Goal: Task Accomplishment & Management: Manage account settings

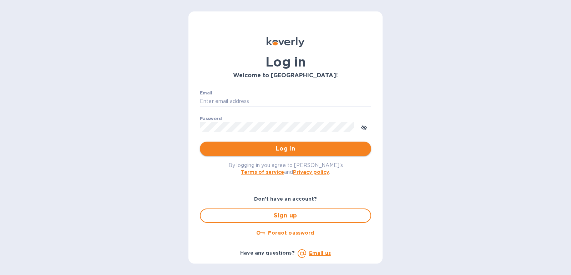
type input "[PERSON_NAME][EMAIL_ADDRESS][DOMAIN_NAME]"
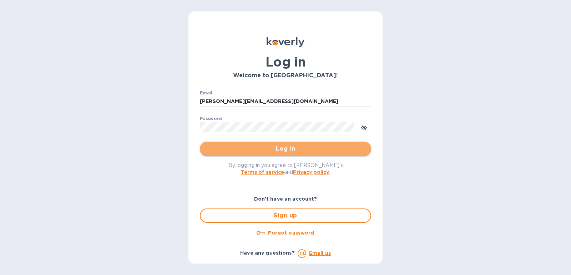
click at [332, 145] on span "Log in" at bounding box center [286, 148] width 160 height 9
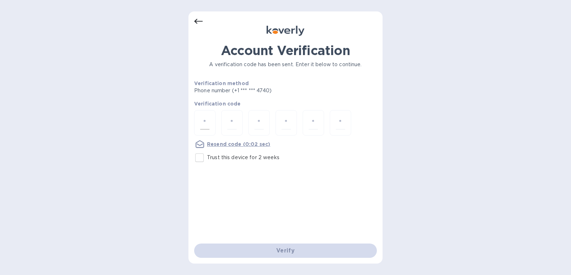
click at [211, 126] on div at bounding box center [204, 122] width 21 height 25
type input "6"
type input "5"
type input "6"
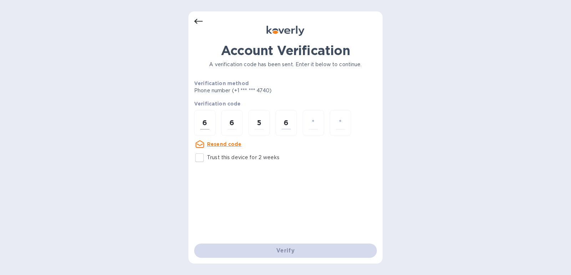
type input "1"
type input "9"
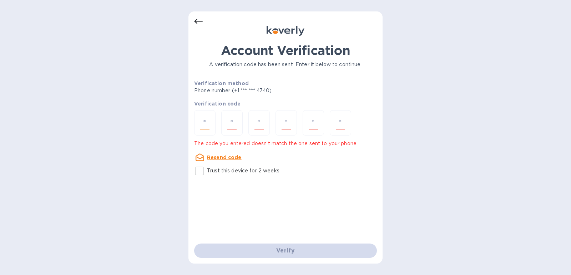
click at [210, 128] on div at bounding box center [204, 122] width 21 height 25
type input "6"
type input "5"
type input "6"
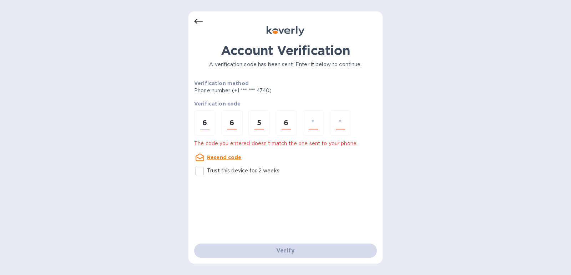
type input "1"
type input "8"
